Goal: Check status: Check status

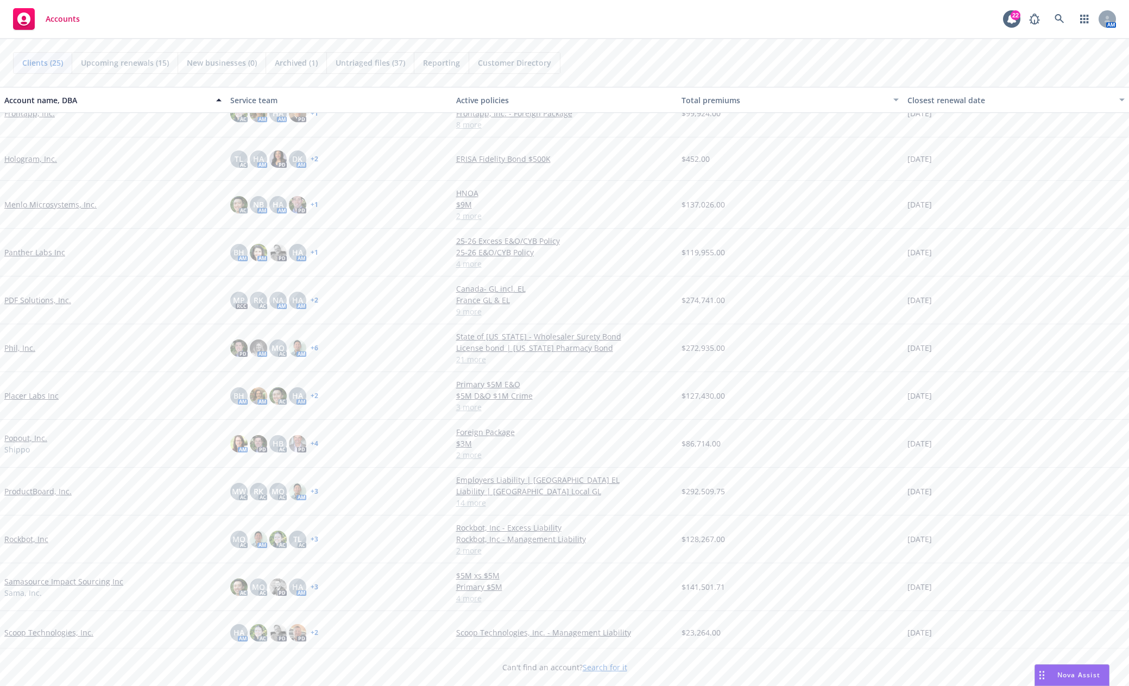
scroll to position [435, 0]
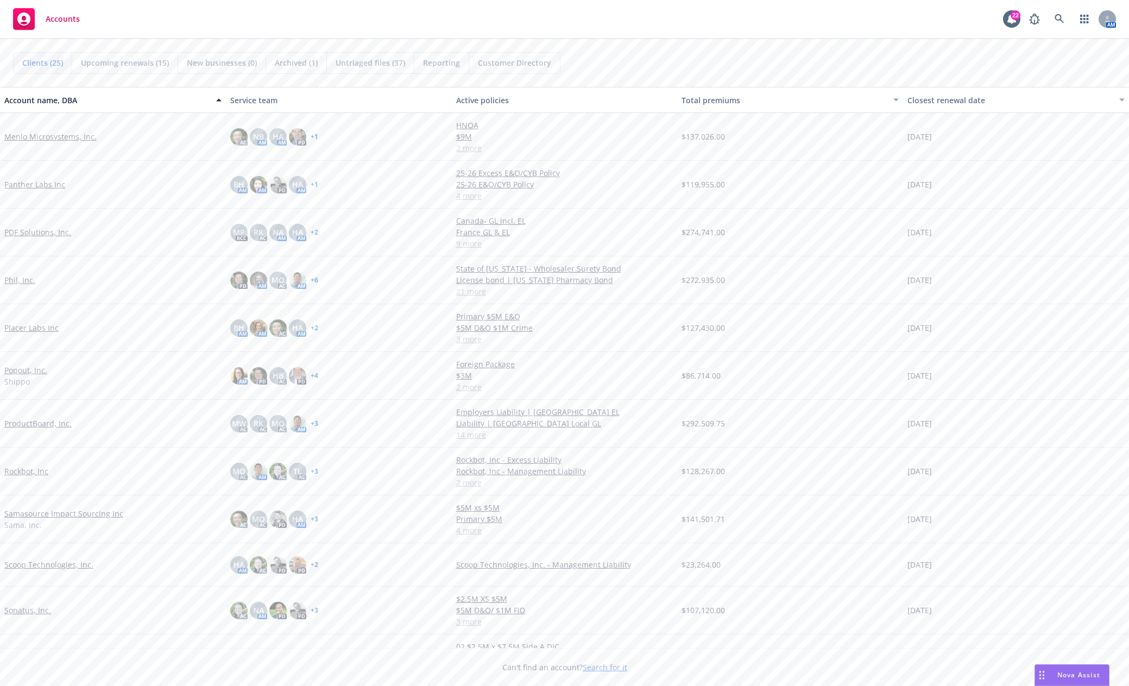
click at [36, 605] on link "Sonatus, Inc." at bounding box center [27, 610] width 47 height 11
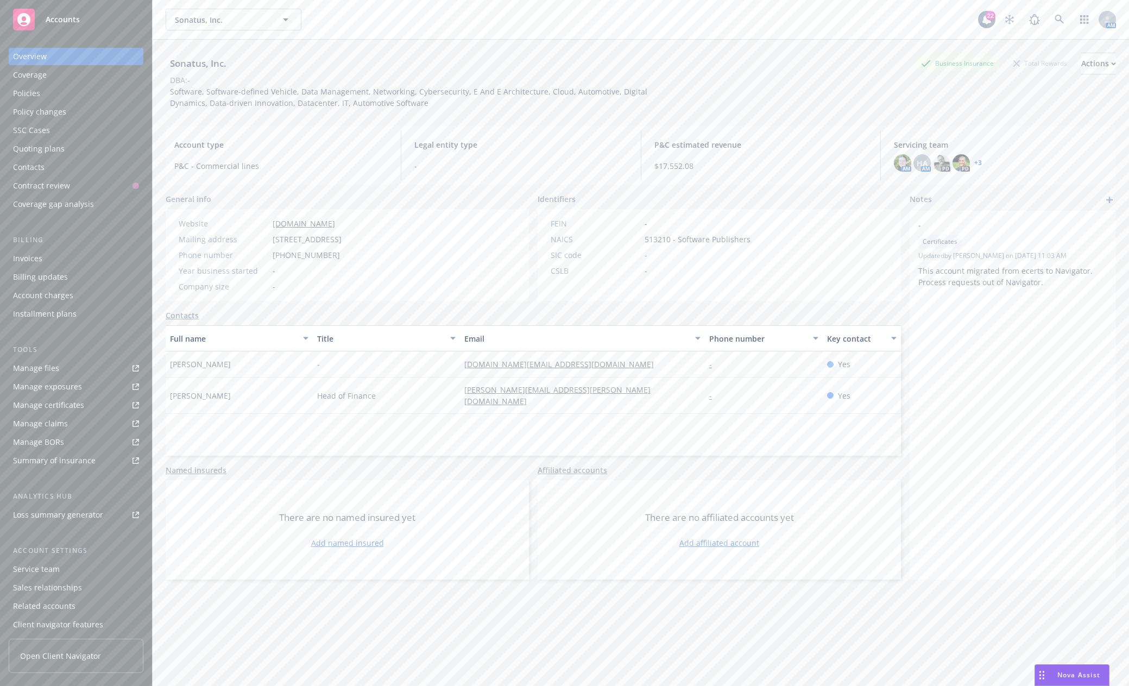
click at [26, 95] on div "Policies" at bounding box center [26, 93] width 27 height 17
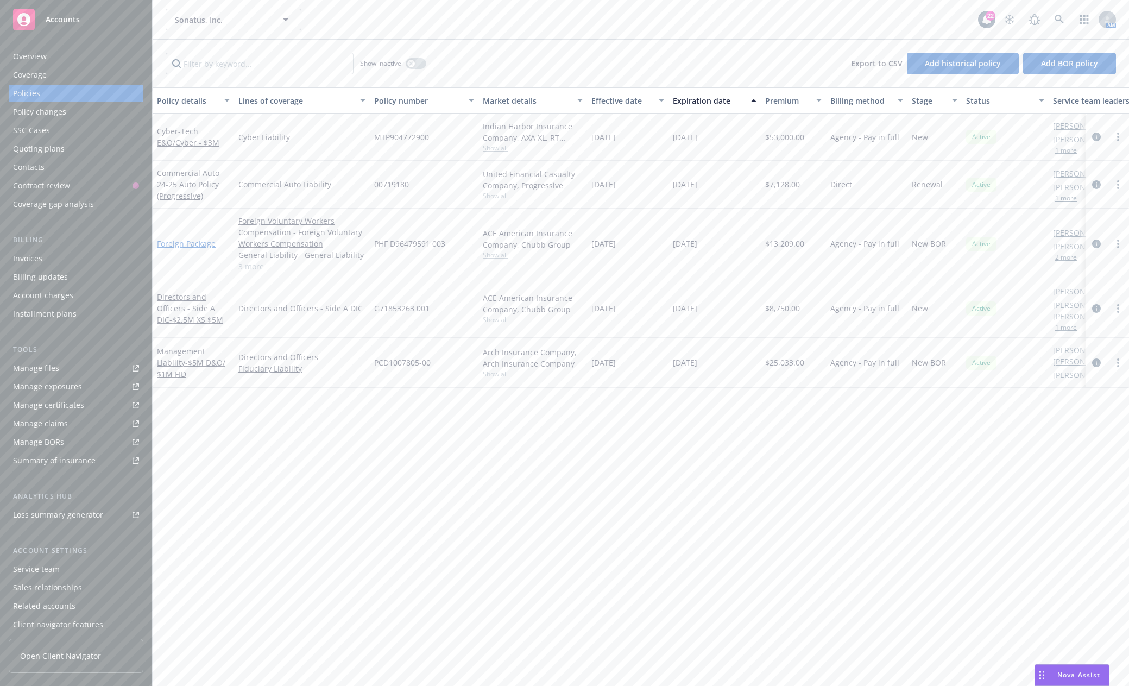
click at [175, 247] on link "Foreign Package" at bounding box center [186, 243] width 59 height 10
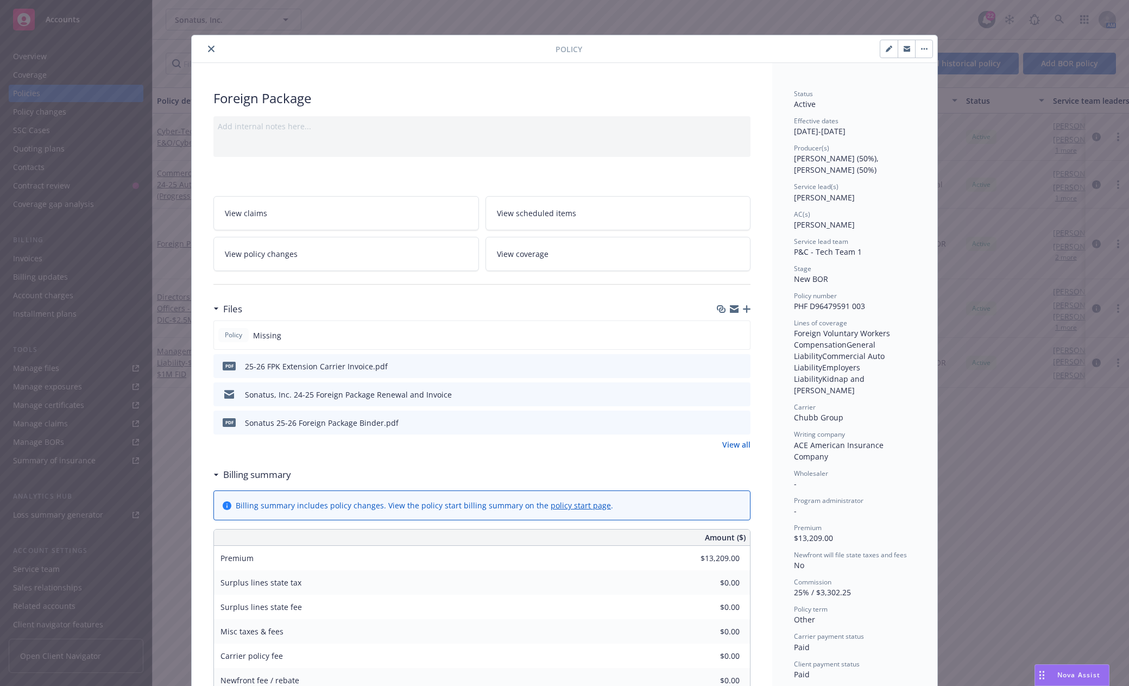
click at [886, 51] on icon "button" at bounding box center [889, 49] width 7 height 7
select select "NEW_BOR"
select select "other"
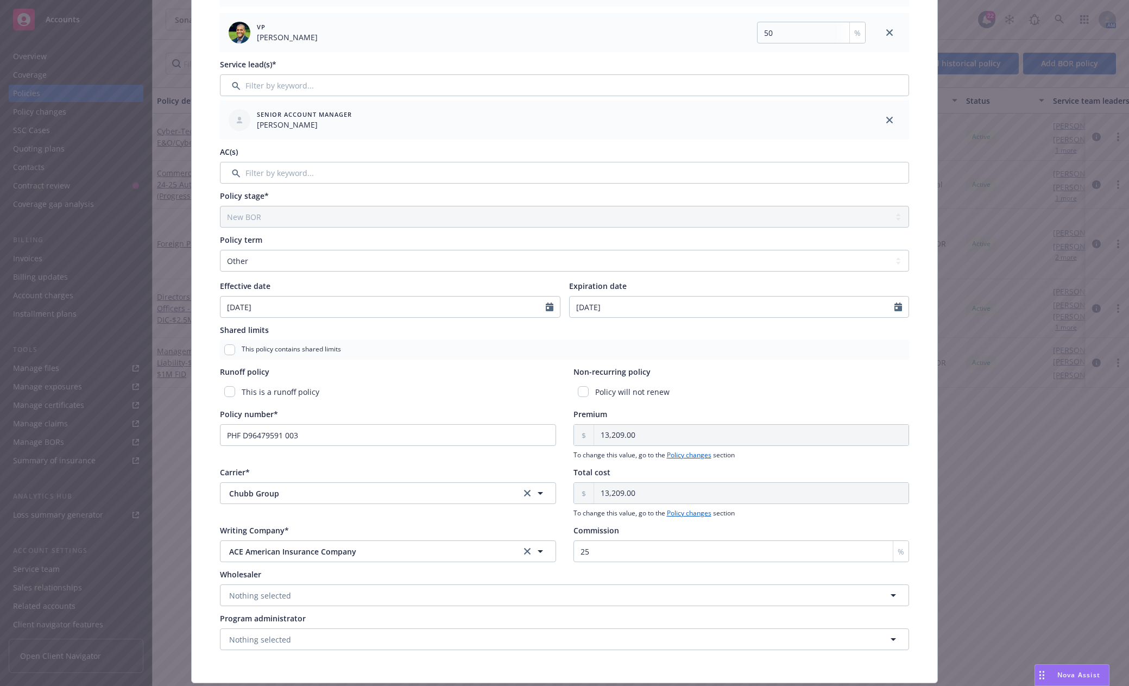
scroll to position [249, 0]
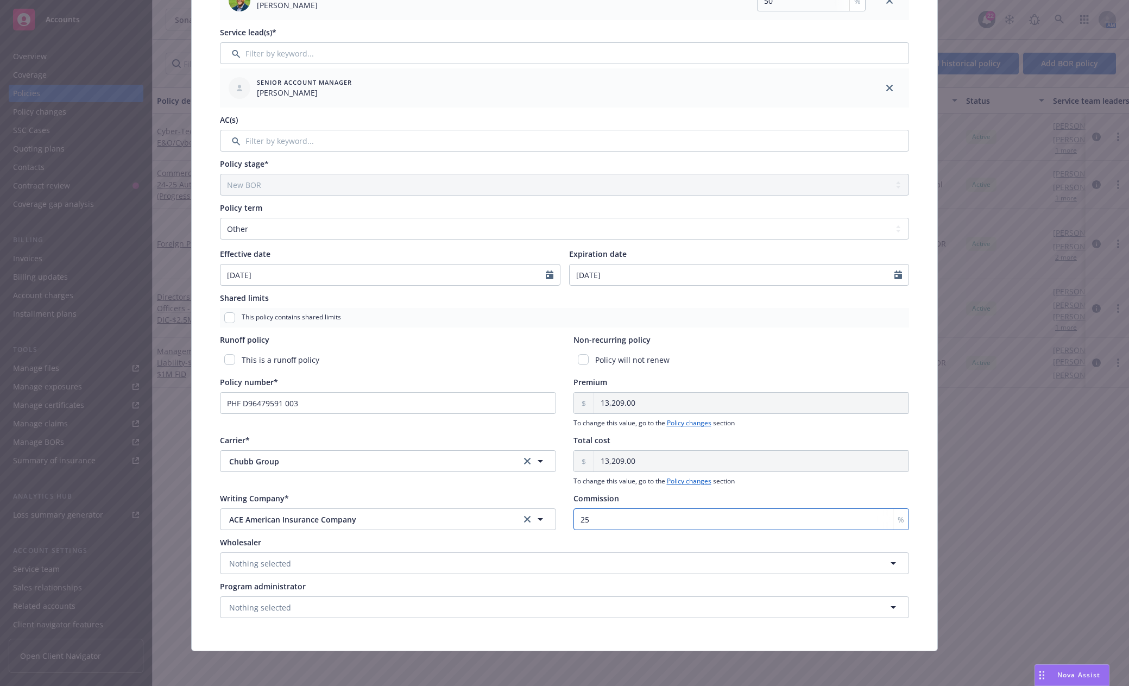
click at [580, 520] on input "25" at bounding box center [742, 519] width 336 height 22
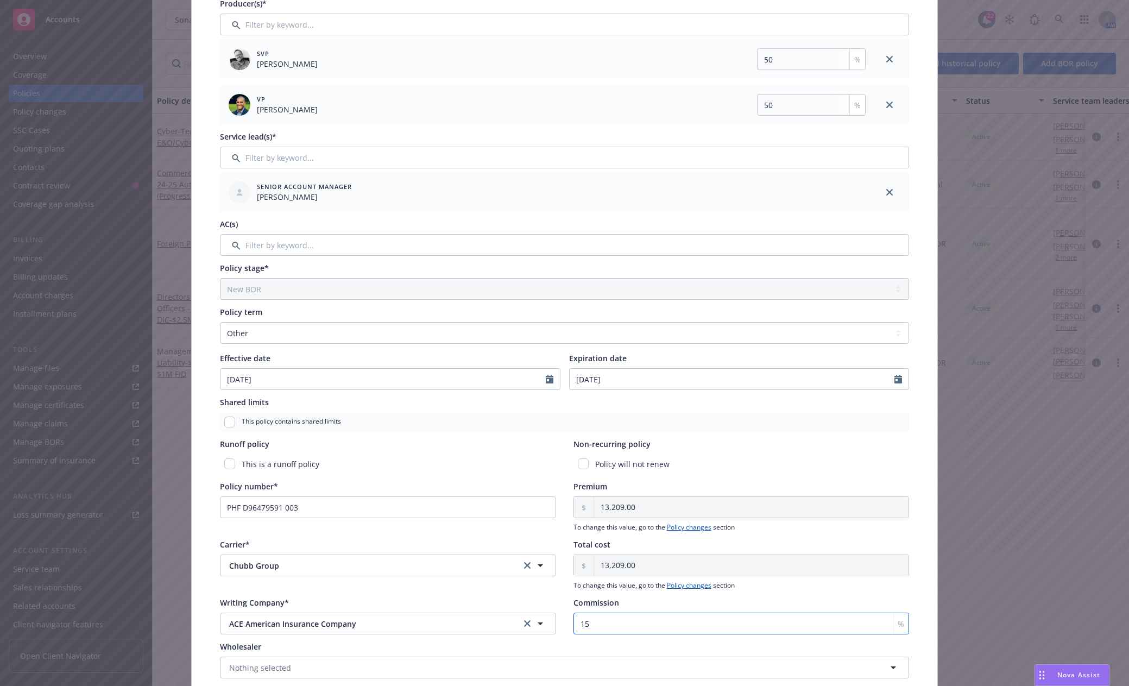
scroll to position [0, 0]
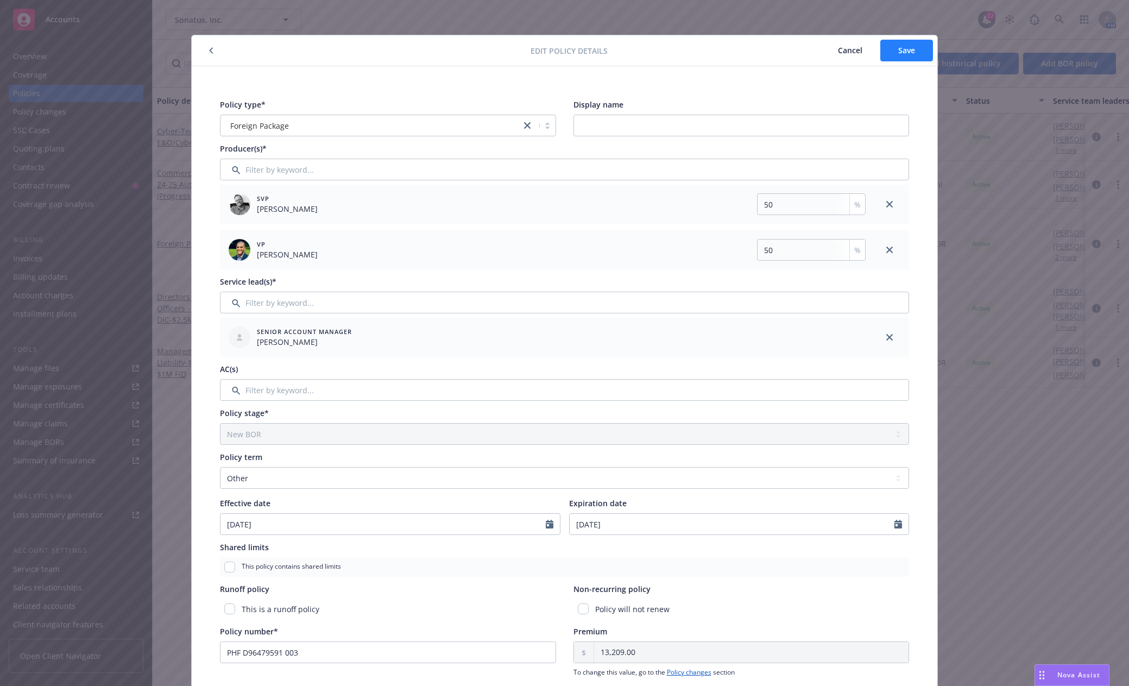
type input "15"
click at [909, 45] on span "Save" at bounding box center [907, 50] width 17 height 10
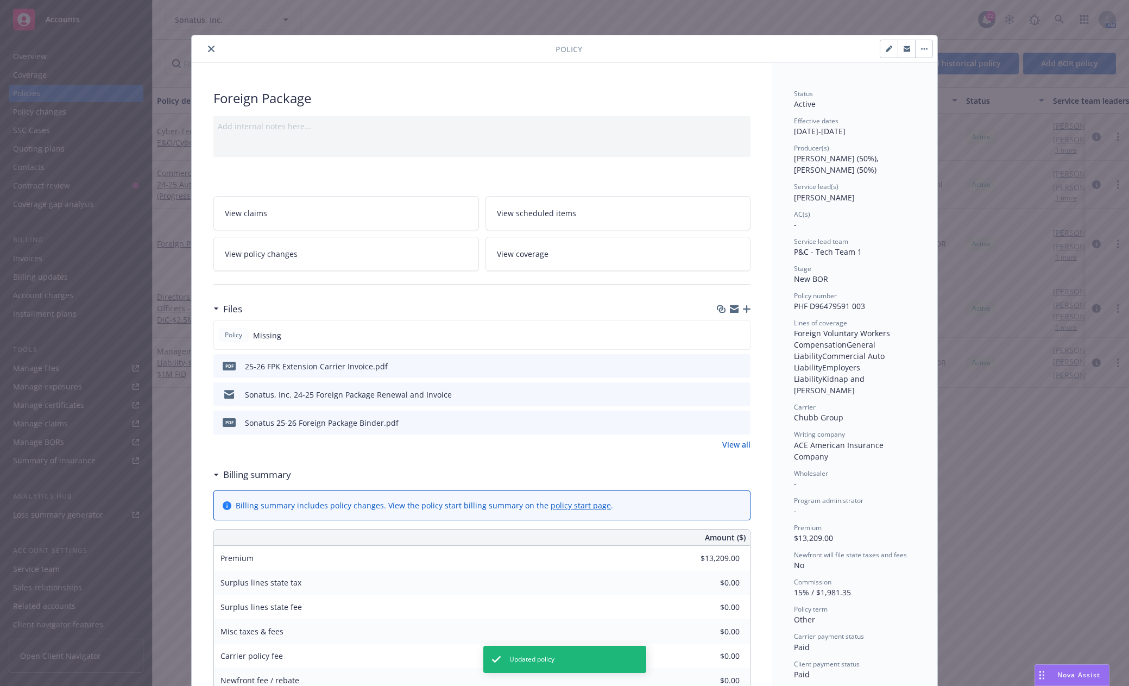
click at [208, 46] on icon "close" at bounding box center [211, 49] width 7 height 7
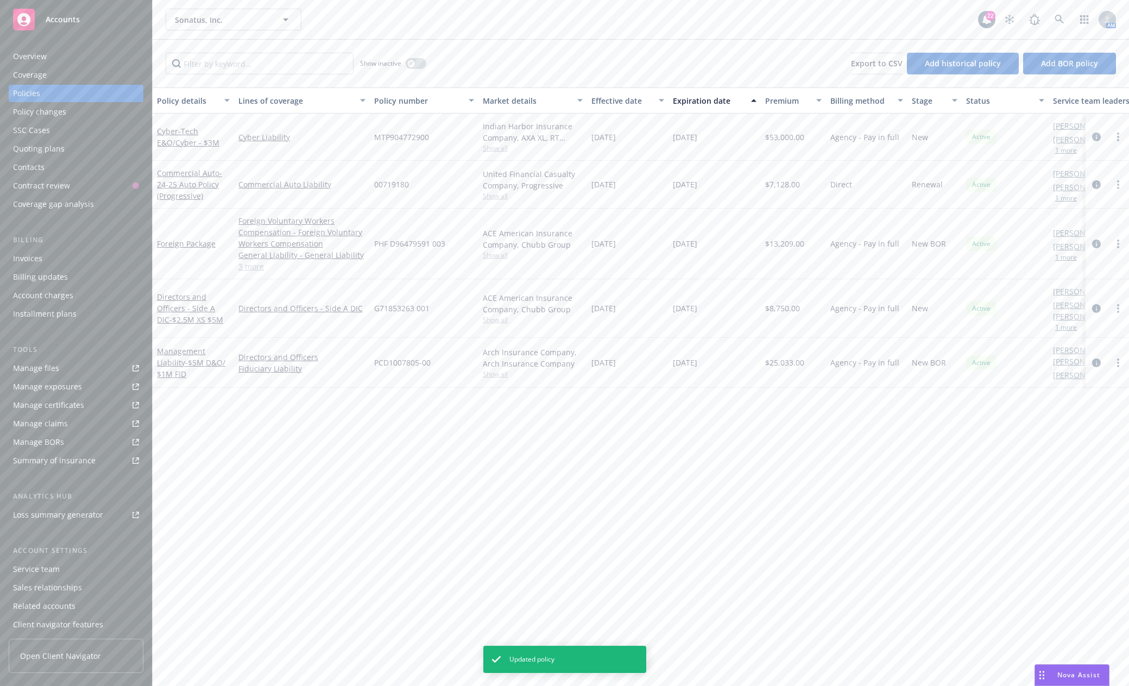
click at [62, 268] on div "Invoices Billing updates Account charges Installment plans" at bounding box center [76, 286] width 135 height 73
click at [60, 259] on div "Invoices" at bounding box center [76, 258] width 126 height 17
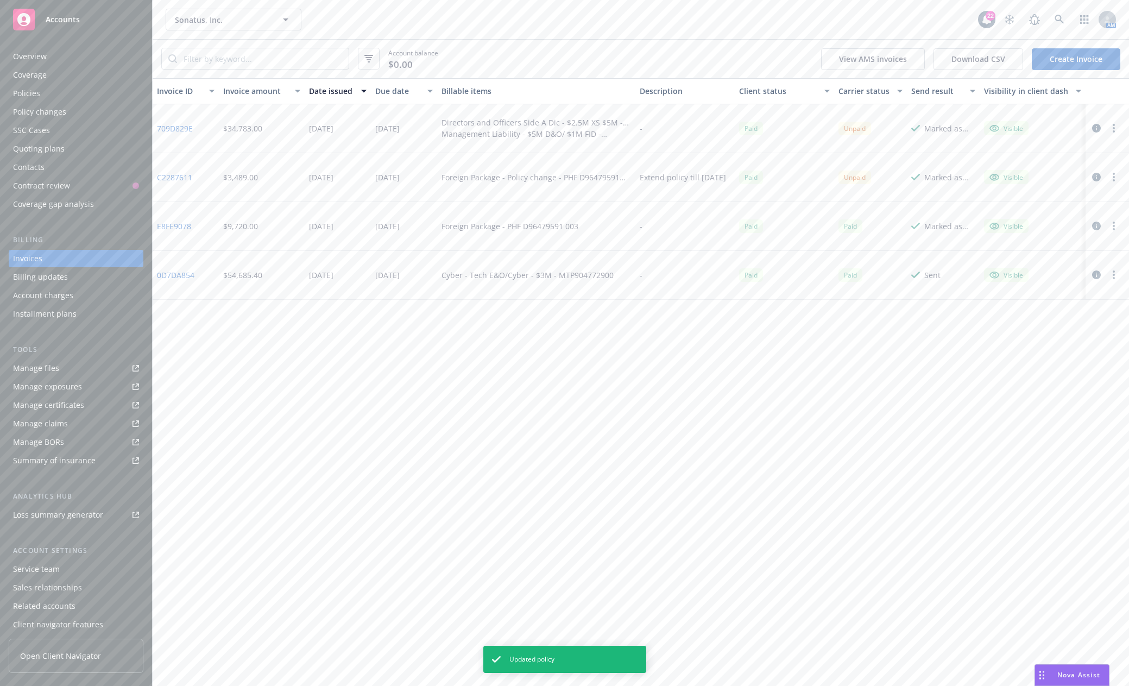
click at [181, 180] on link "C2287611" at bounding box center [174, 177] width 35 height 11
